Goal: Navigation & Orientation: Find specific page/section

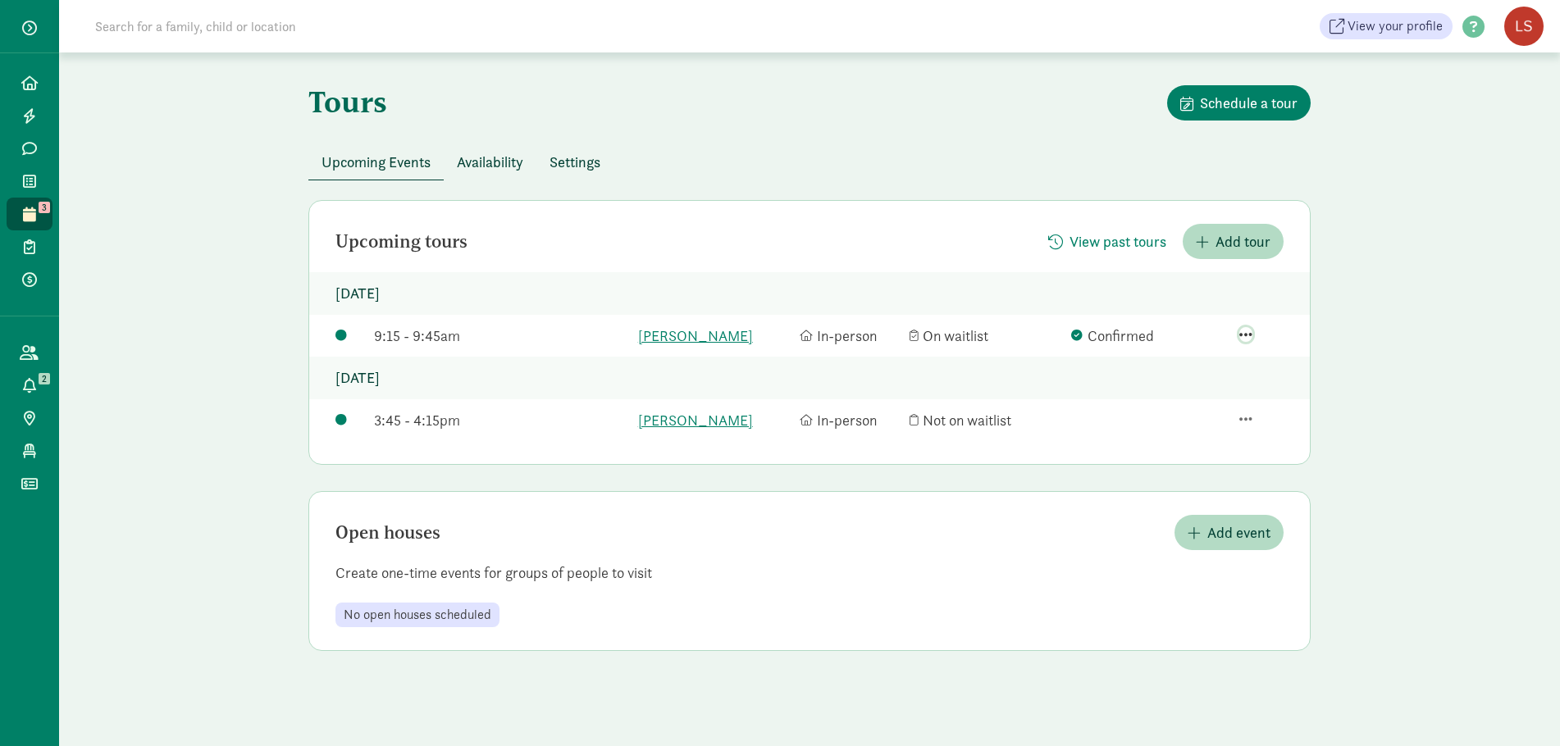
click at [1248, 332] on span "button" at bounding box center [1245, 334] width 13 height 15
click at [1250, 278] on div "View family page" at bounding box center [1213, 289] width 111 height 22
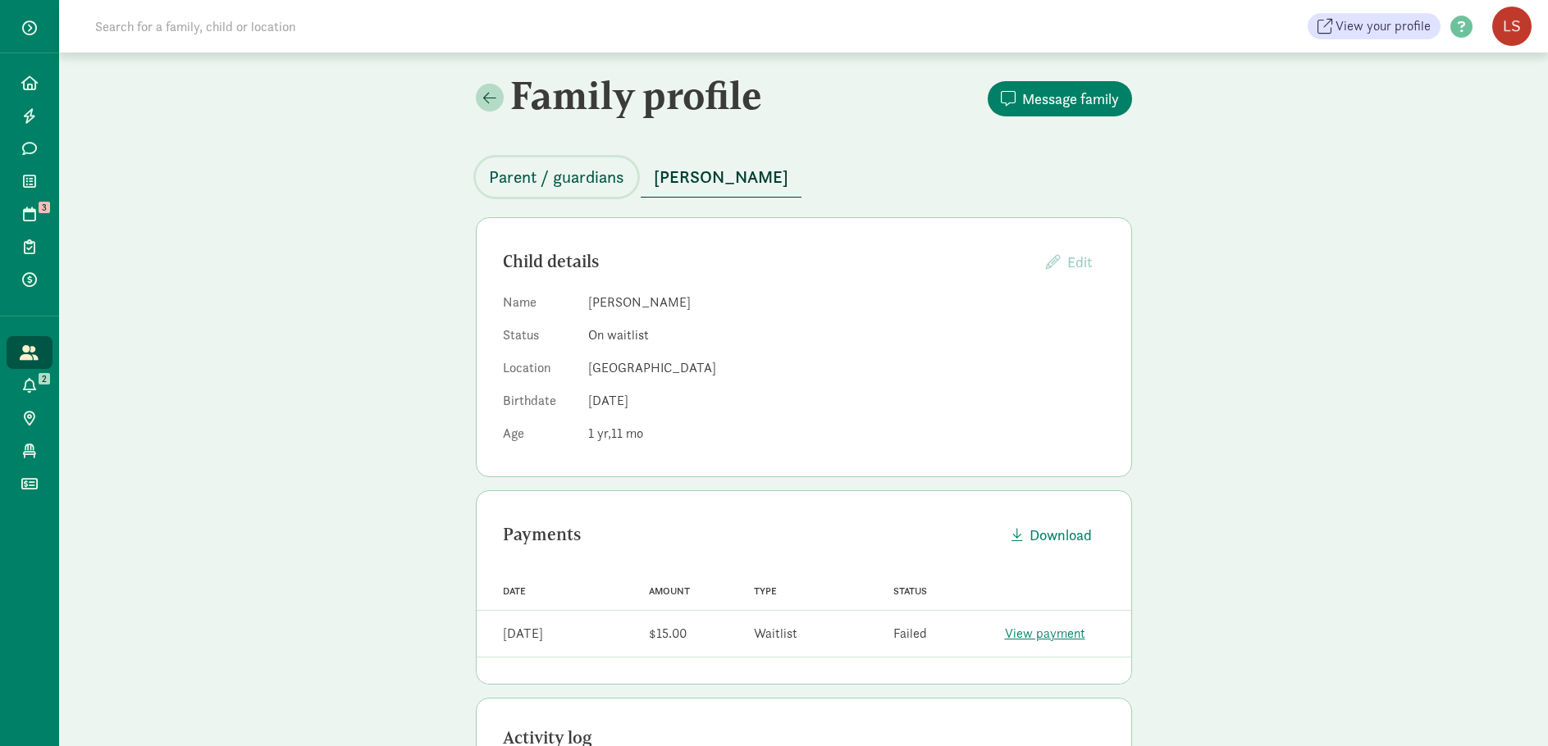
click at [586, 174] on span "Parent / guardians" at bounding box center [556, 177] width 135 height 26
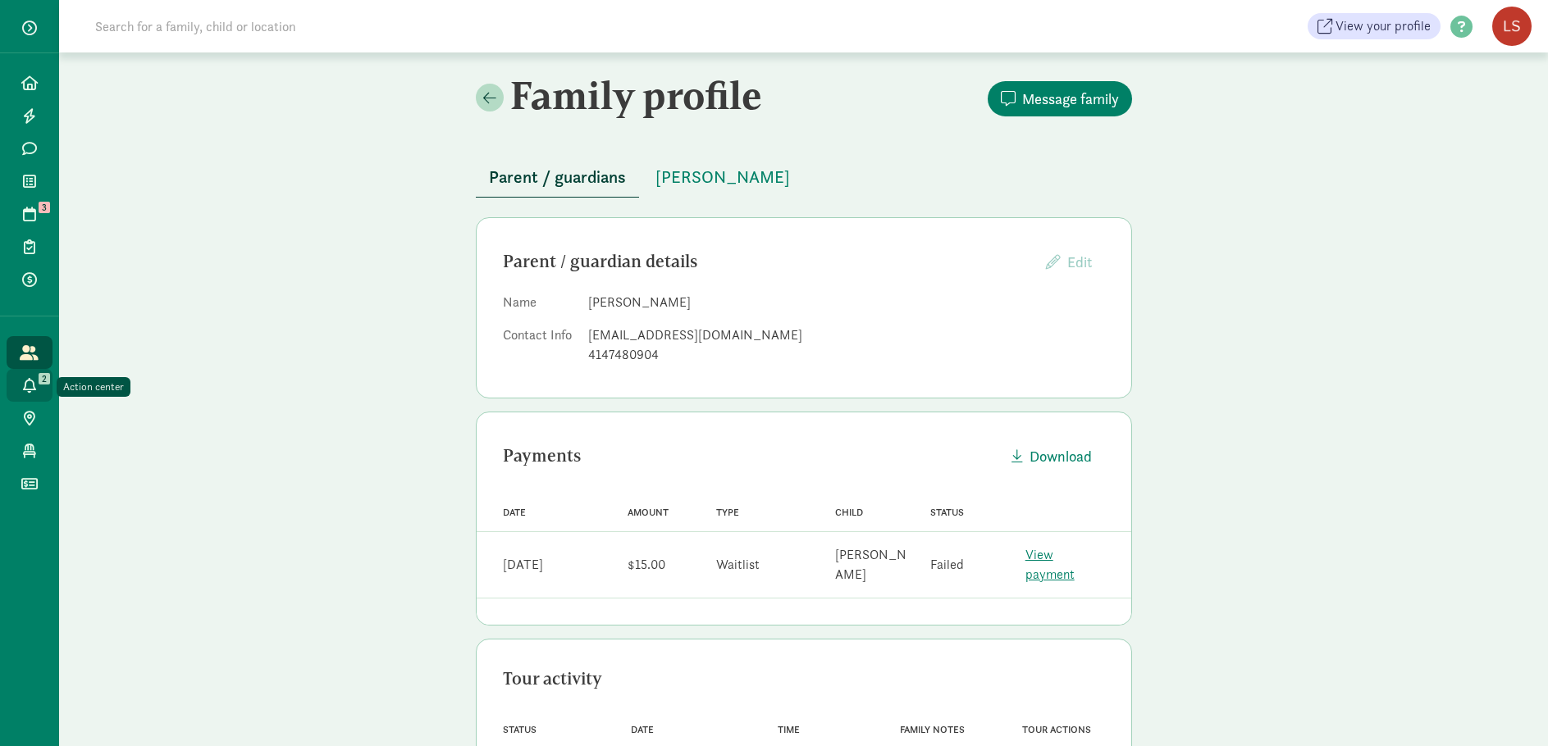
click at [29, 385] on icon at bounding box center [29, 385] width 13 height 15
